Goal: Navigation & Orientation: Go to known website

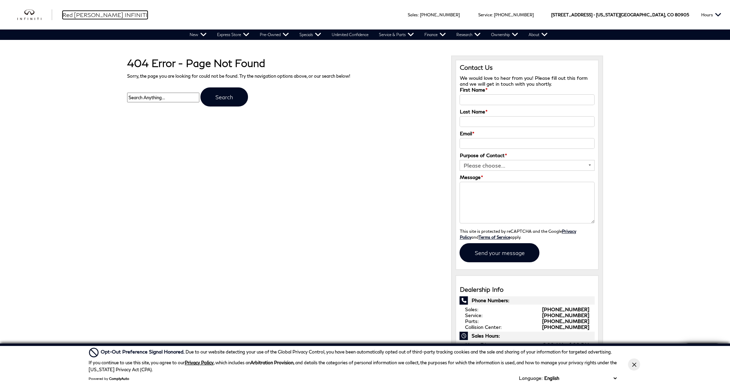
click at [75, 14] on span "Red [PERSON_NAME] INFINITI" at bounding box center [104, 14] width 85 height 7
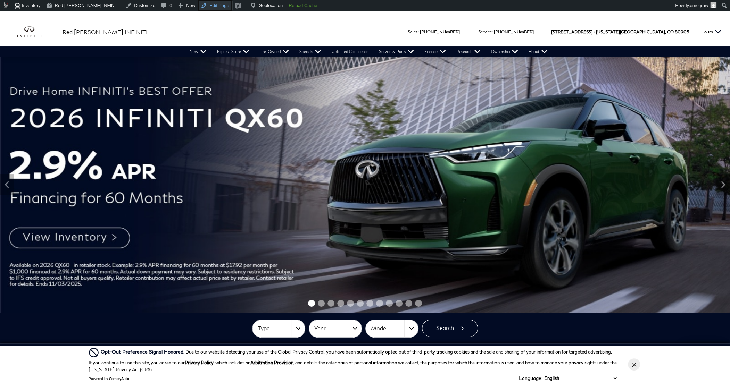
click at [200, 9] on link "Edit Page" at bounding box center [215, 5] width 34 height 11
